Goal: Navigation & Orientation: Find specific page/section

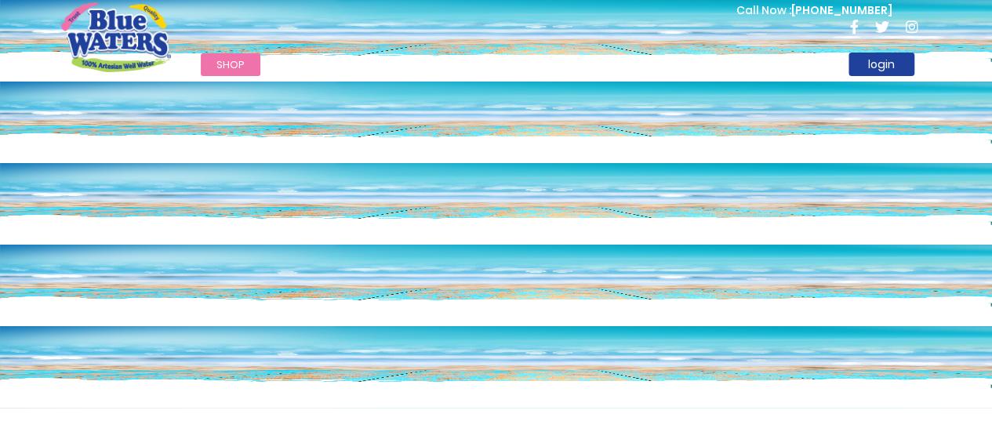
click at [237, 65] on span "Shop" at bounding box center [230, 64] width 28 height 15
